Goal: Task Accomplishment & Management: Manage account settings

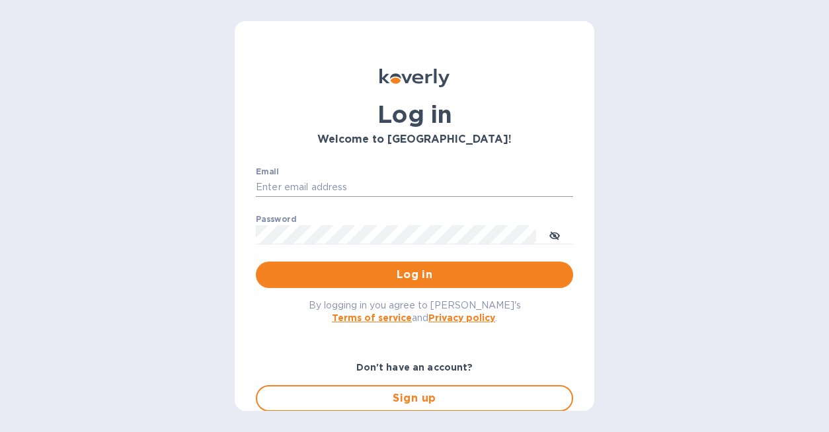
click at [360, 189] on input "Email" at bounding box center [414, 188] width 317 height 20
type input "office@valleyswim.club"
click at [398, 279] on span "Log in" at bounding box center [414, 275] width 296 height 16
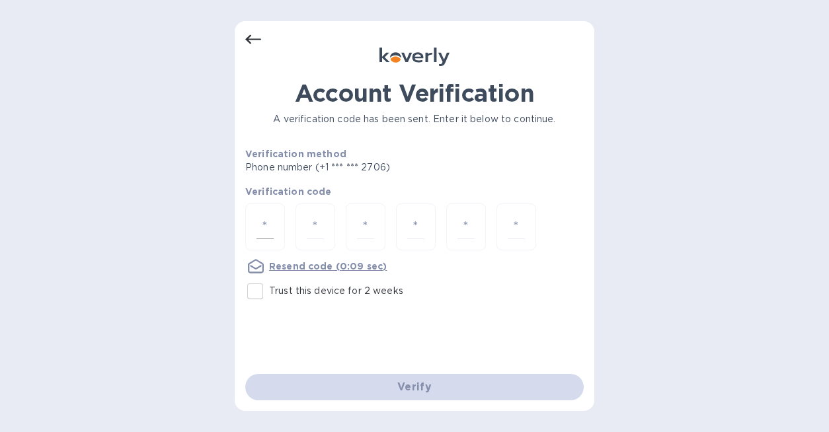
click at [253, 226] on div at bounding box center [265, 227] width 40 height 47
type input "6"
type input "2"
type input "4"
type input "9"
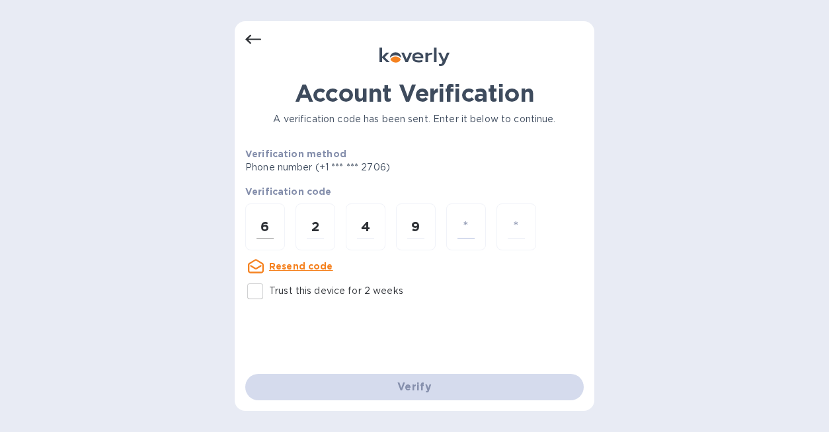
type input "3"
type input "7"
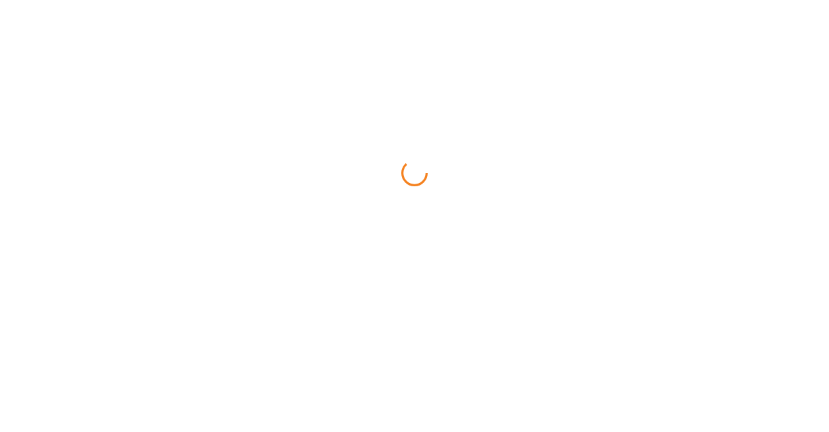
click at [256, 0] on html at bounding box center [414, 0] width 829 height 0
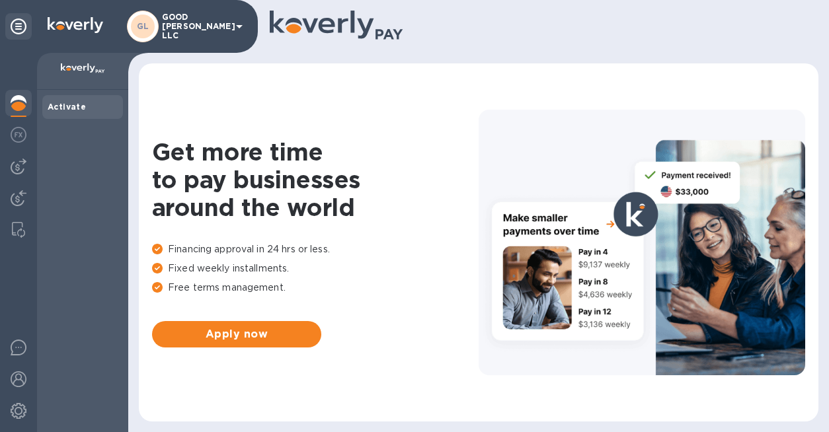
click at [74, 104] on b "Activate" at bounding box center [67, 107] width 38 height 10
click at [20, 167] on img at bounding box center [19, 167] width 16 height 16
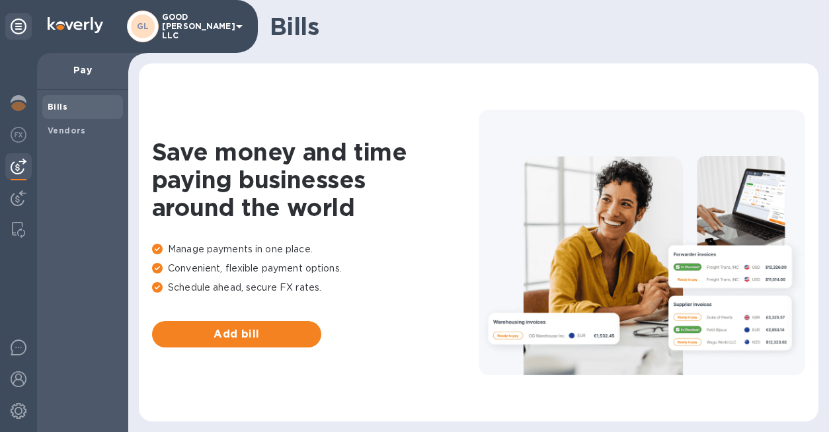
click at [20, 169] on img at bounding box center [19, 167] width 16 height 16
click at [19, 198] on img at bounding box center [19, 198] width 16 height 16
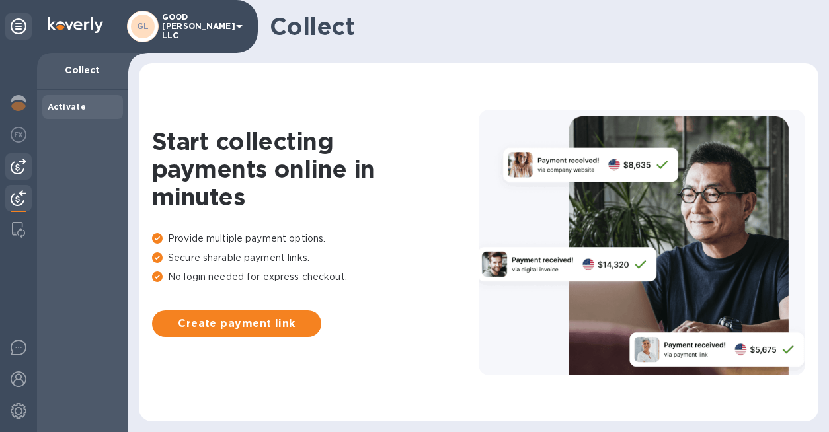
click at [19, 159] on img at bounding box center [19, 167] width 16 height 16
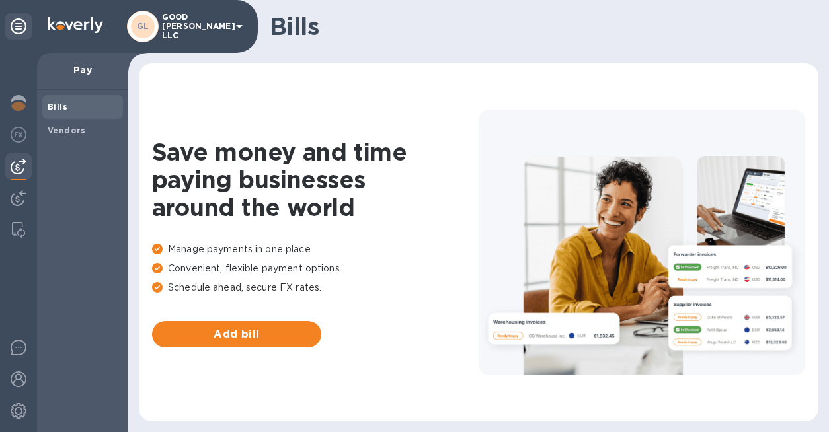
click at [70, 100] on span "Bills" at bounding box center [83, 106] width 70 height 13
click at [96, 124] on span "Vendors" at bounding box center [83, 130] width 70 height 13
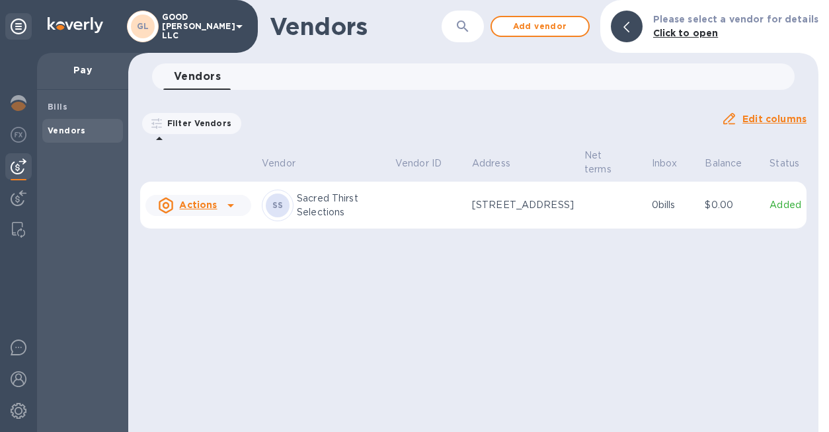
click at [188, 210] on u "Actions" at bounding box center [198, 205] width 38 height 11
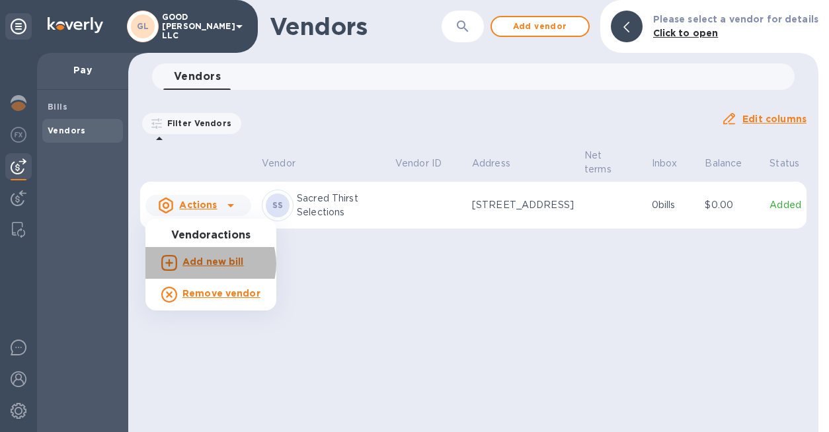
click at [209, 264] on b "Add new bill" at bounding box center [212, 261] width 61 height 11
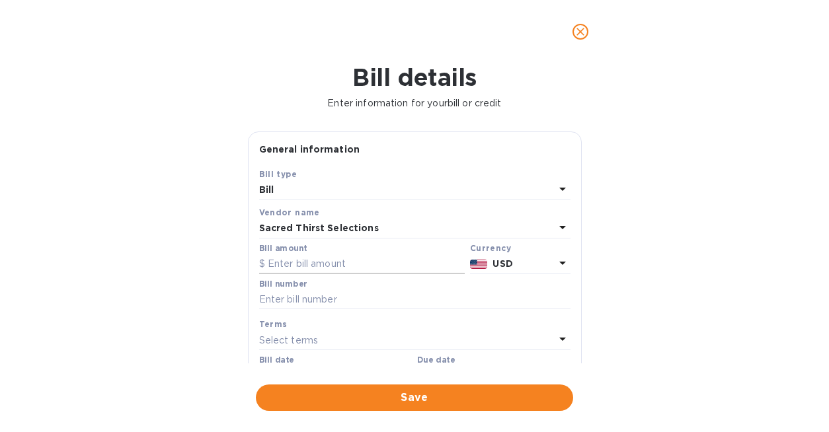
click at [333, 268] on input "text" at bounding box center [361, 264] width 205 height 20
paste input "53,123"
drag, startPoint x: 301, startPoint y: 264, endPoint x: 270, endPoint y: 264, distance: 30.4
click at [271, 264] on input "53,123" at bounding box center [366, 264] width 197 height 20
type input "5"
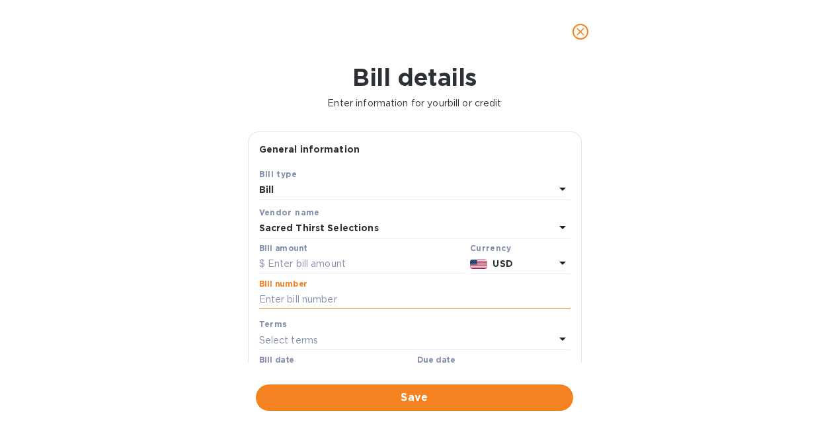
click at [299, 297] on input "text" at bounding box center [414, 300] width 311 height 20
paste input "53123"
type input "53123"
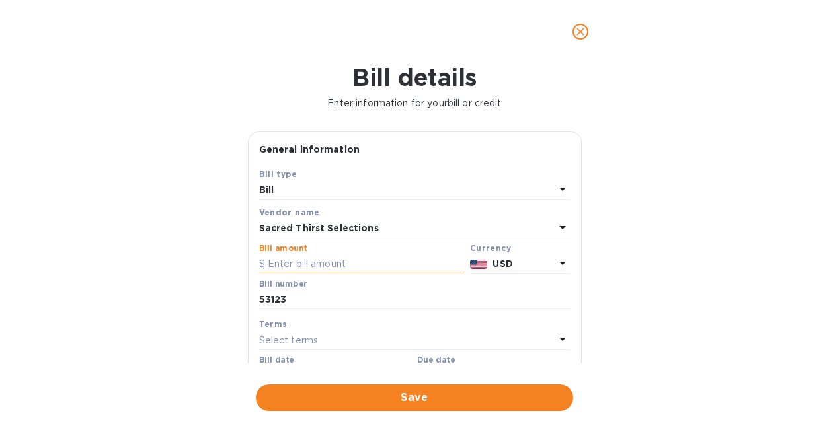
click at [296, 264] on input "text" at bounding box center [361, 264] width 205 height 20
type input "6"
type input "644.80"
click at [359, 345] on div "Select terms" at bounding box center [406, 340] width 295 height 19
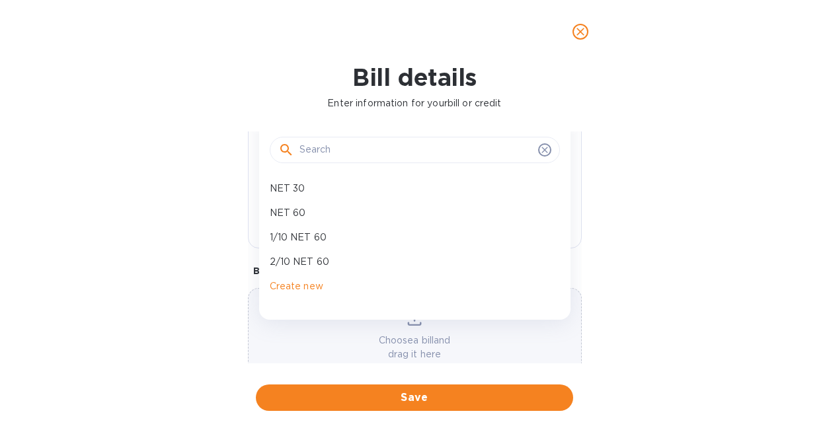
scroll to position [250, 0]
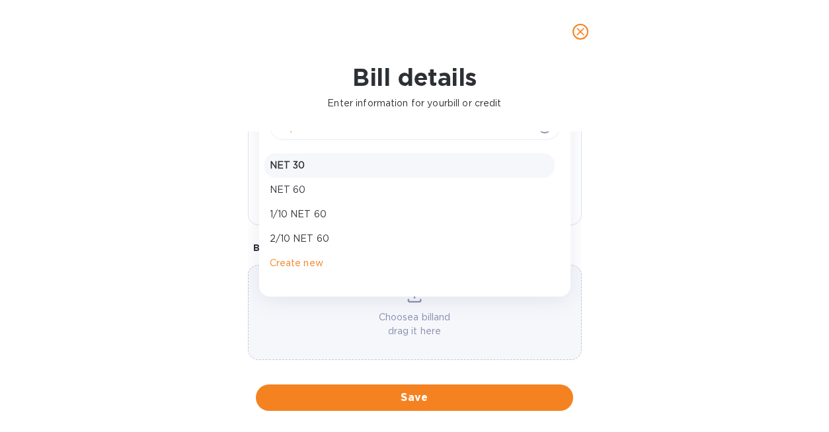
click at [299, 163] on p "NET 30" at bounding box center [409, 166] width 279 height 14
type input "[DATE]"
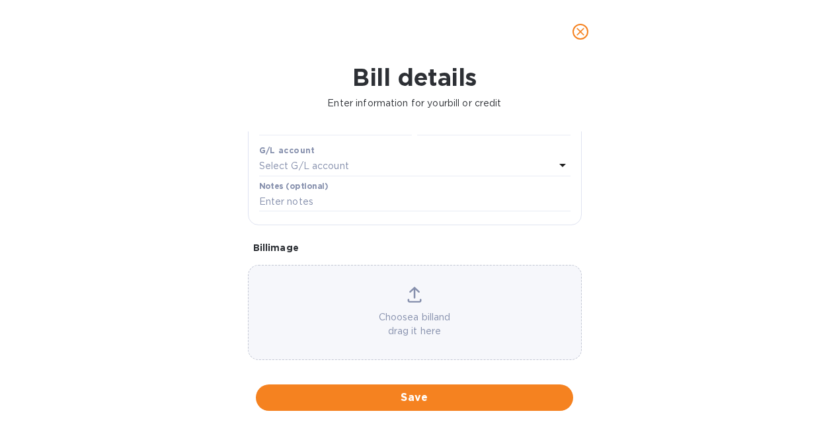
scroll to position [120, 0]
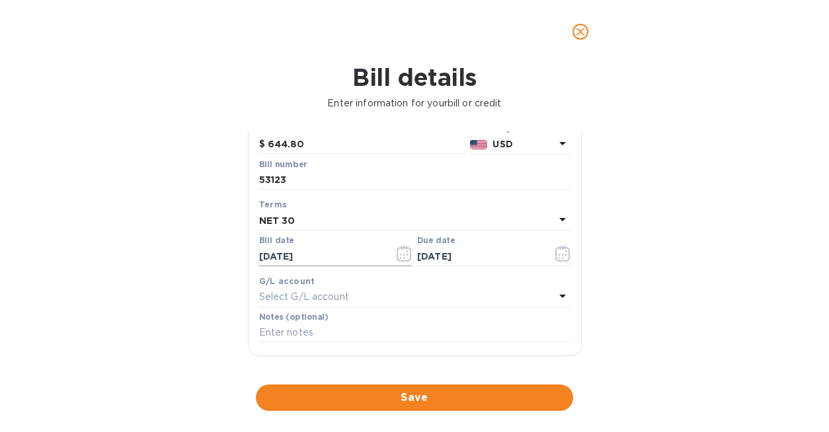
click at [396, 255] on icon "button" at bounding box center [403, 254] width 15 height 16
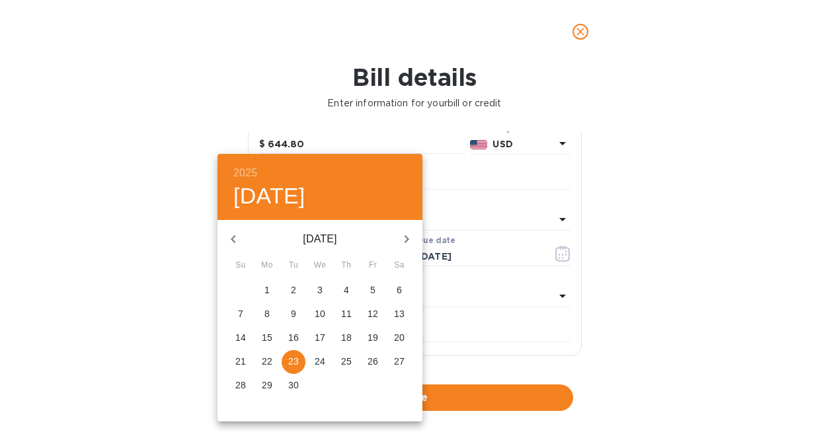
click at [239, 233] on icon "button" at bounding box center [233, 239] width 16 height 16
click at [239, 234] on icon "button" at bounding box center [233, 239] width 16 height 16
click at [269, 358] on p "21" at bounding box center [267, 361] width 11 height 13
type input "[DATE]"
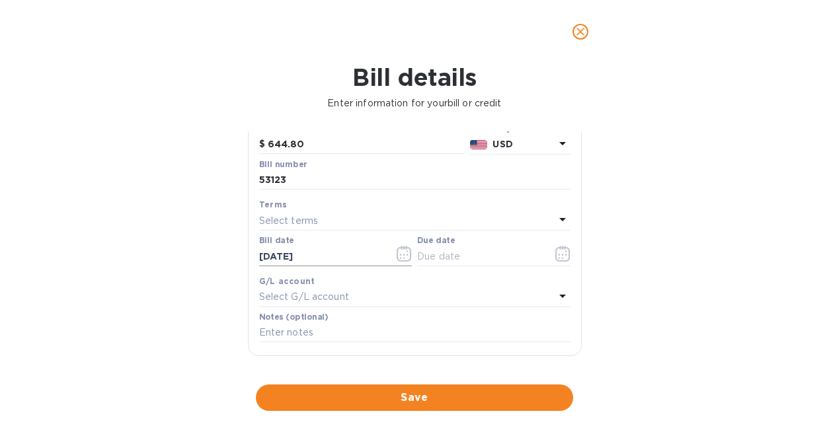
click at [401, 258] on icon "button" at bounding box center [403, 254] width 15 height 16
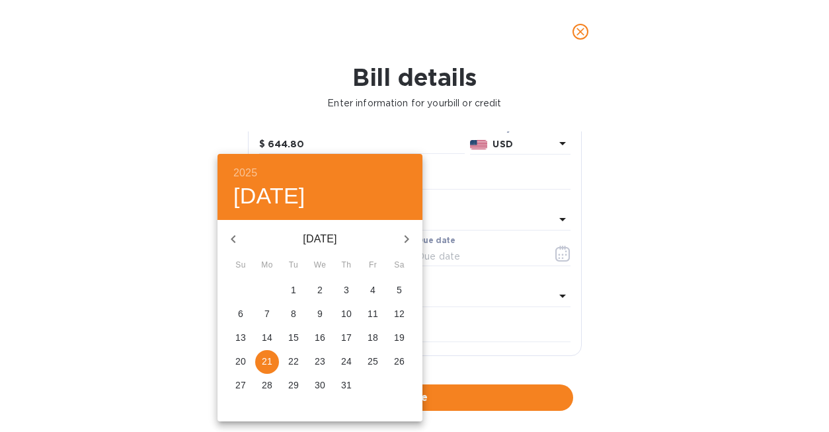
click at [294, 387] on p "29" at bounding box center [293, 385] width 11 height 13
type input "[DATE]"
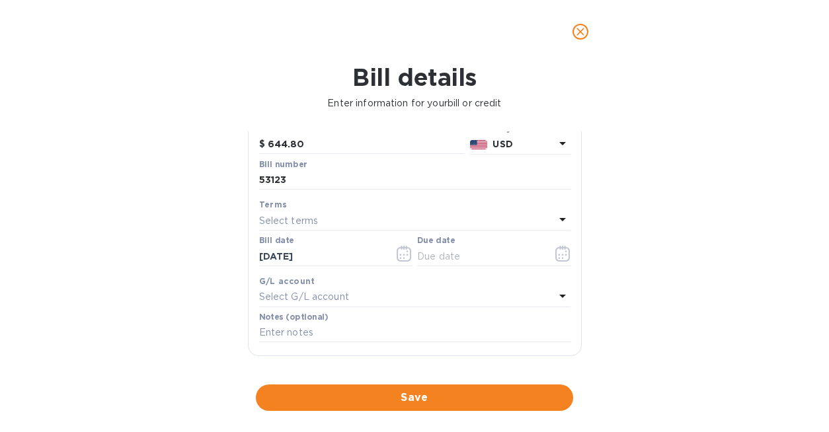
click at [573, 259] on div "Save Bill type Bill Vendor name Sacred Thirst Selections Bill amount $ 644.80 C…" at bounding box center [414, 202] width 332 height 308
click at [561, 256] on icon "button" at bounding box center [562, 254] width 15 height 16
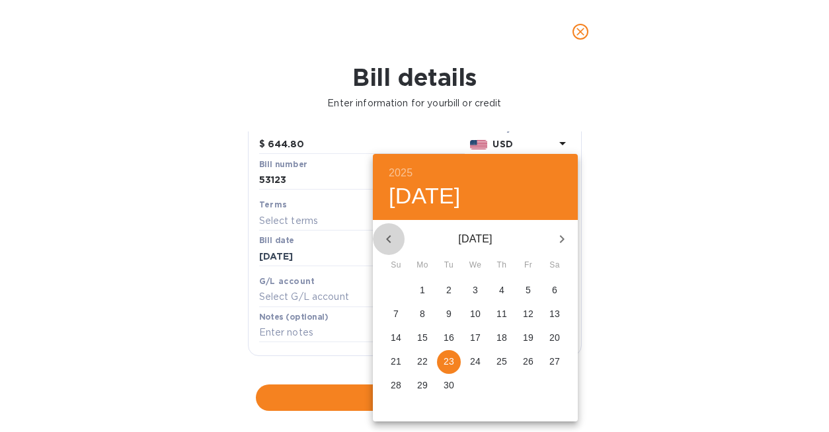
click at [396, 241] on button "button" at bounding box center [389, 239] width 32 height 32
click at [522, 385] on span "29" at bounding box center [528, 385] width 24 height 13
type input "[DATE]"
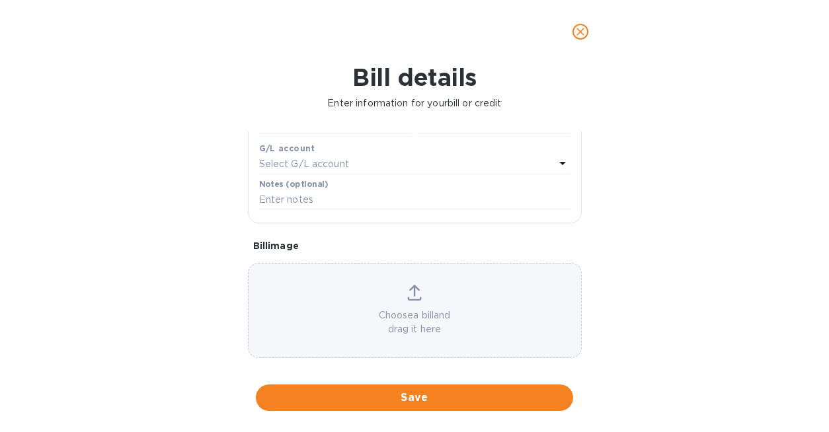
scroll to position [265, 0]
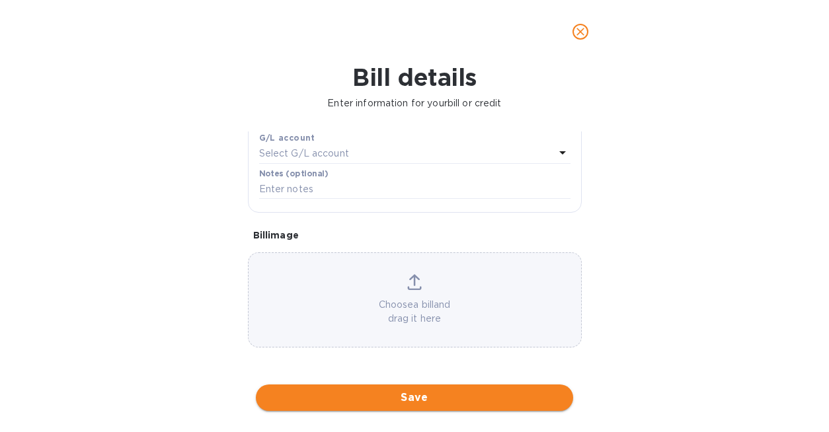
click at [362, 397] on span "Save" at bounding box center [414, 398] width 296 height 16
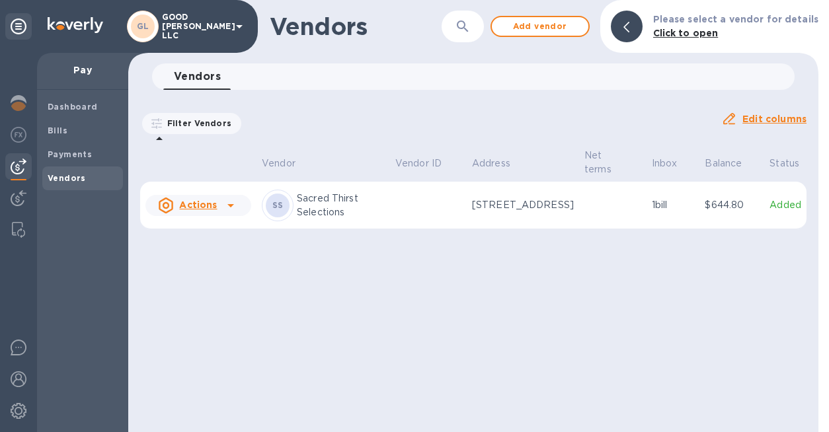
click at [372, 205] on p "Sacred Thirst Selections" at bounding box center [341, 206] width 88 height 28
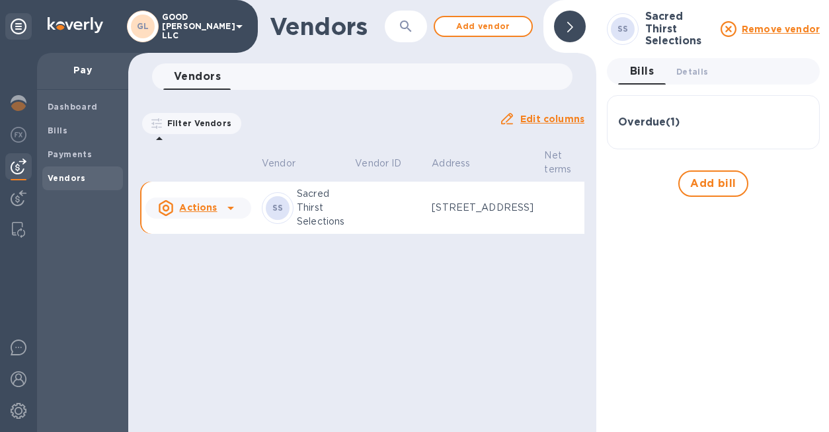
click at [684, 116] on div "Overdue ( 1 )" at bounding box center [713, 122] width 190 height 13
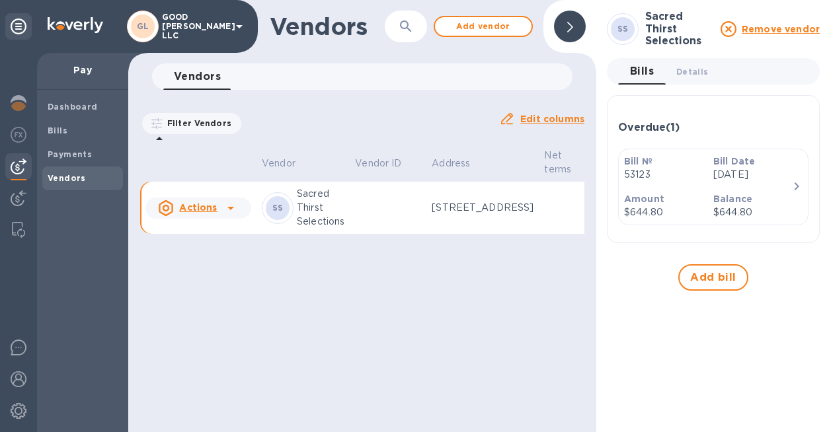
click at [663, 34] on h3 "Sacred Thirst Selections" at bounding box center [678, 29] width 67 height 37
click at [689, 71] on span "Details 0" at bounding box center [692, 72] width 32 height 14
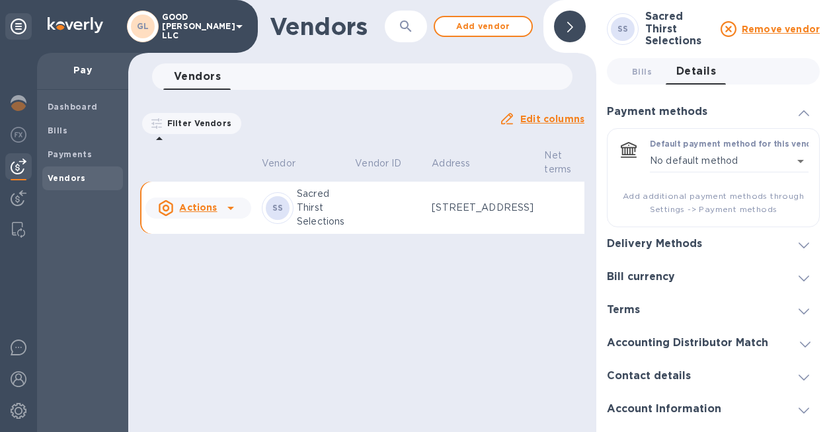
click at [669, 357] on div "Accounting Distributor Match" at bounding box center [713, 342] width 213 height 33
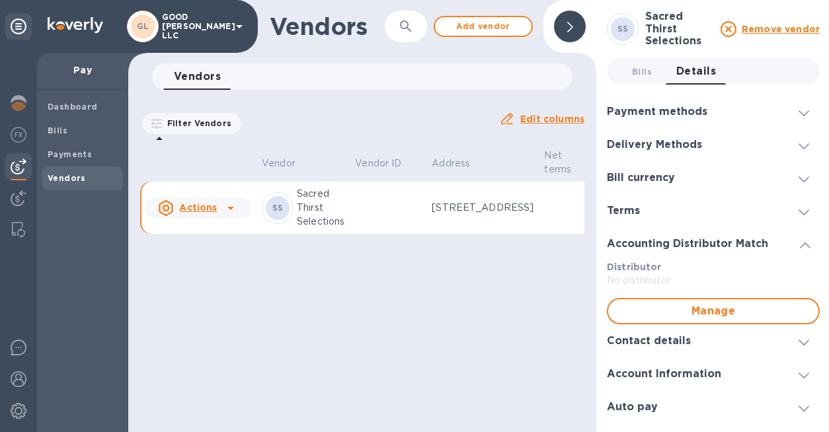
click at [690, 241] on h3 "Accounting Distributor Match" at bounding box center [687, 244] width 161 height 13
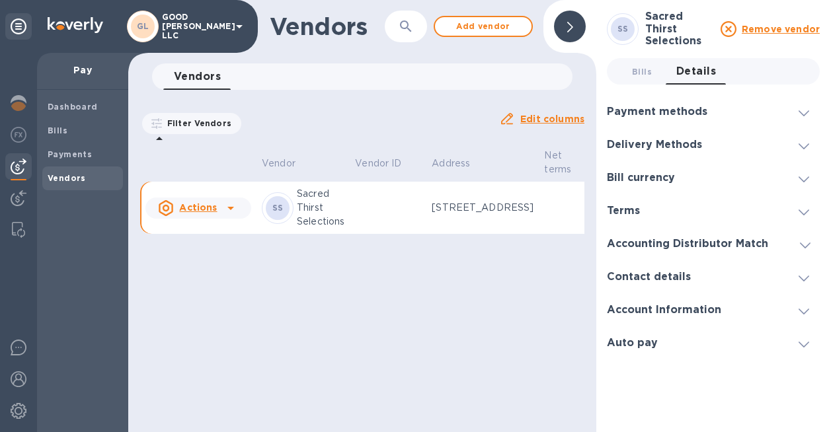
click at [690, 241] on h3 "Accounting Distributor Match" at bounding box center [687, 244] width 161 height 13
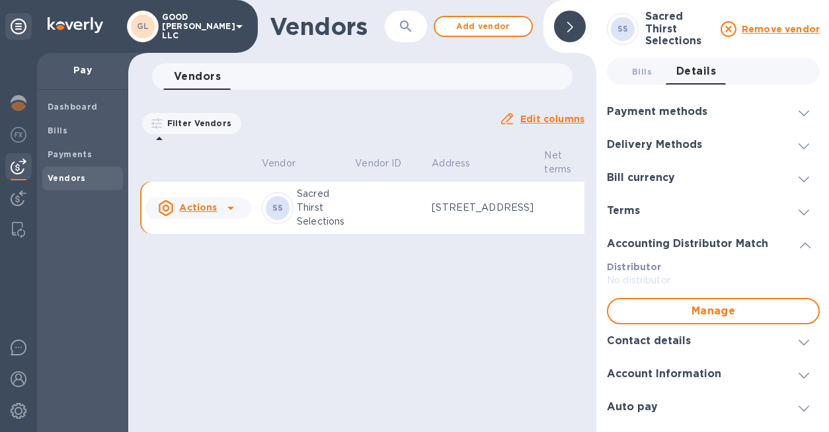
click at [665, 355] on div "Contact details" at bounding box center [713, 340] width 213 height 33
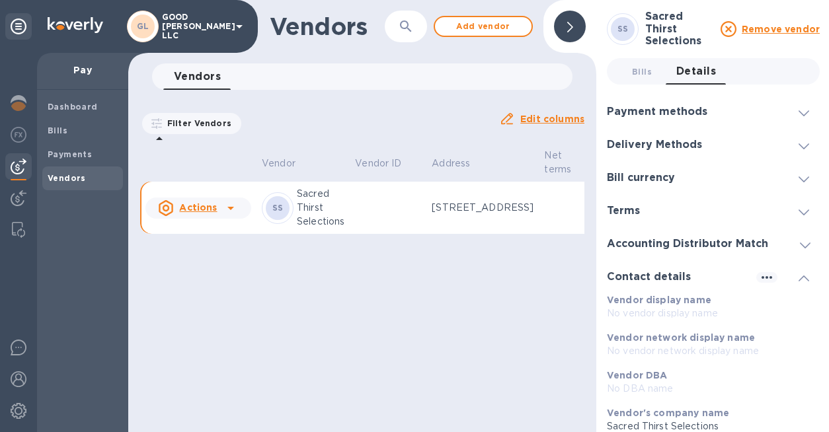
click at [527, 356] on div "Vendors ​ Add vendor Vendors 0 Filter Vendors Auto pay: All Edit columns Vendor…" at bounding box center [362, 216] width 468 height 432
